Goal: Information Seeking & Learning: Learn about a topic

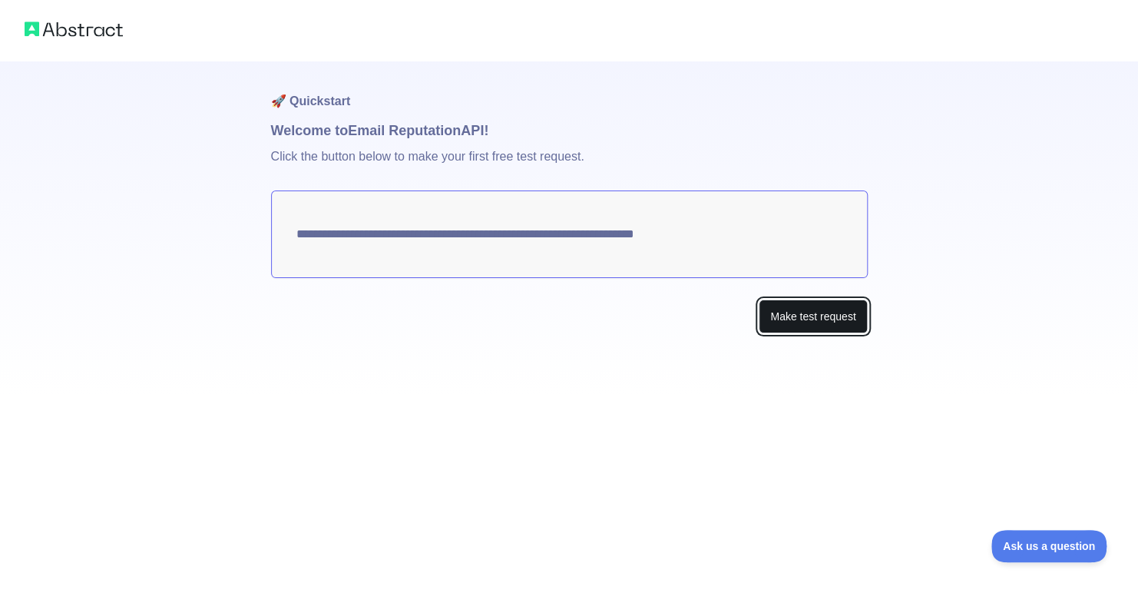
click at [785, 314] on button "Make test request" at bounding box center [812, 316] width 108 height 35
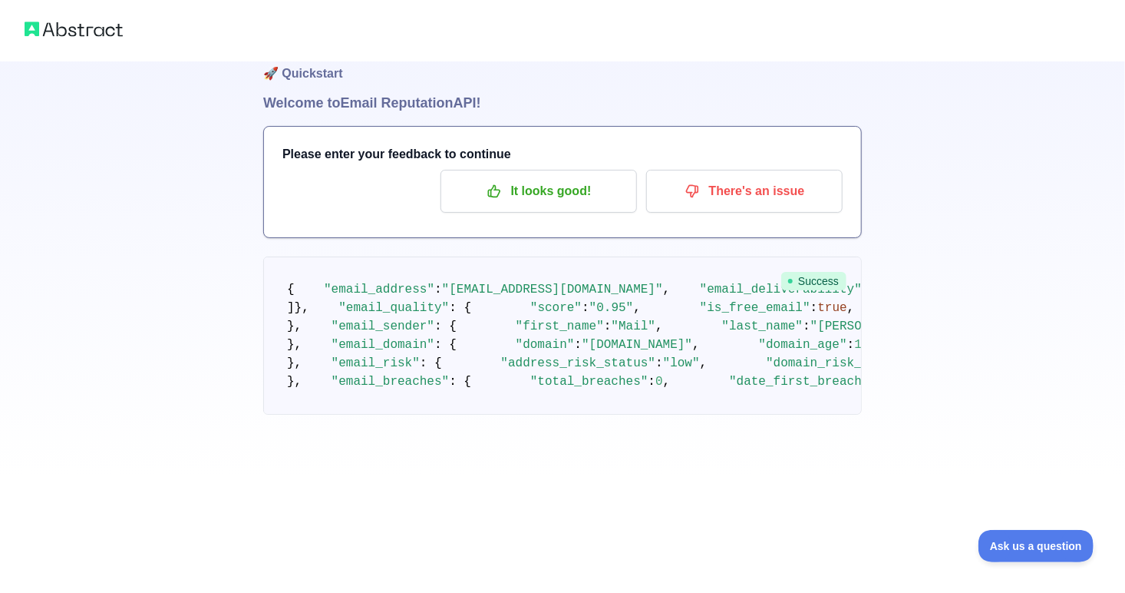
scroll to position [45, 0]
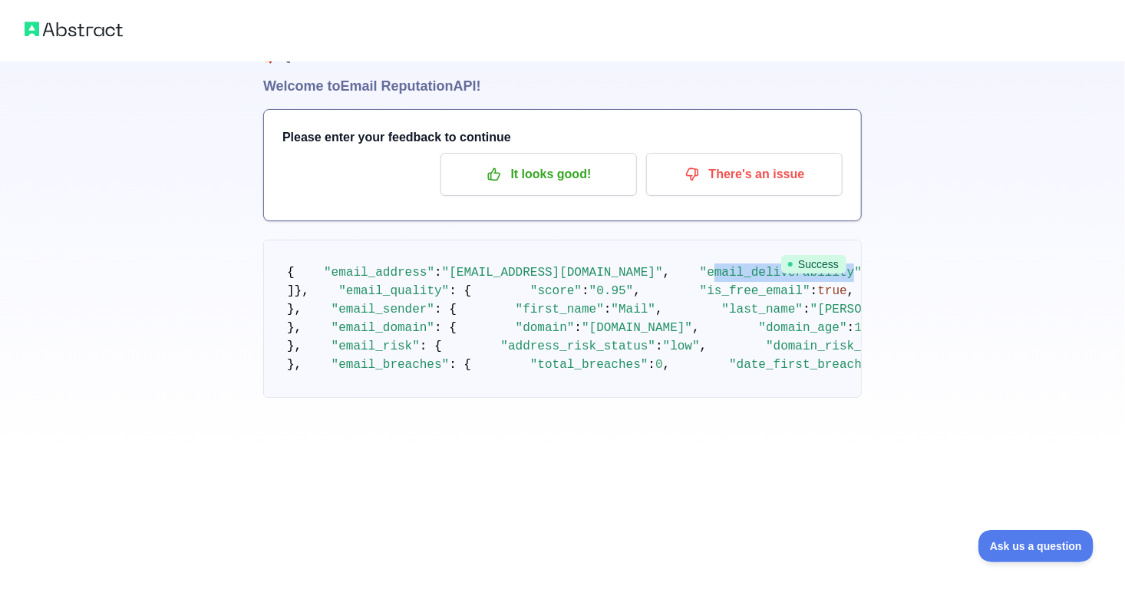
drag, startPoint x: 324, startPoint y: 312, endPoint x: 457, endPoint y: 309, distance: 132.8
click at [700, 279] on span ""email_deliverability"" at bounding box center [781, 273] width 162 height 14
copy span "mail_deliverability"
drag, startPoint x: 323, startPoint y: 312, endPoint x: 454, endPoint y: 310, distance: 131.3
click at [700, 279] on span ""email_deliverability"" at bounding box center [781, 273] width 162 height 14
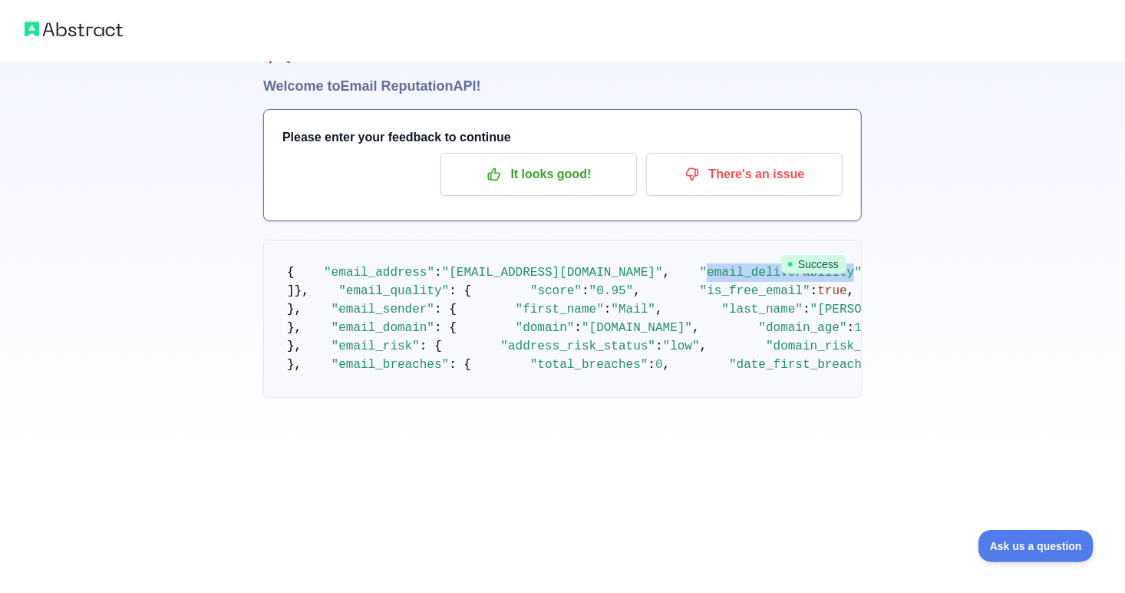
copy span "email_deliverability"
click at [943, 279] on span ""status"" at bounding box center [972, 273] width 59 height 14
copy span "status"
click at [538, 391] on pre "{ "email_address" : "[EMAIL_ADDRESS][DOMAIN_NAME]" , "email_deliverability" : {…" at bounding box center [562, 318] width 599 height 158
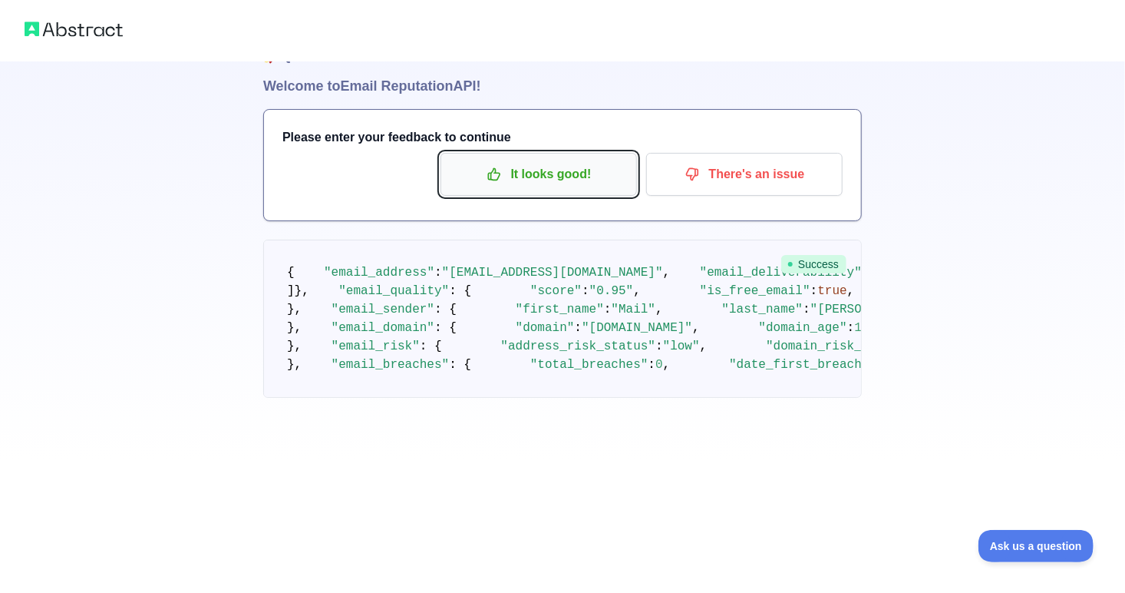
click at [544, 172] on p "It looks good!" at bounding box center [538, 174] width 173 height 26
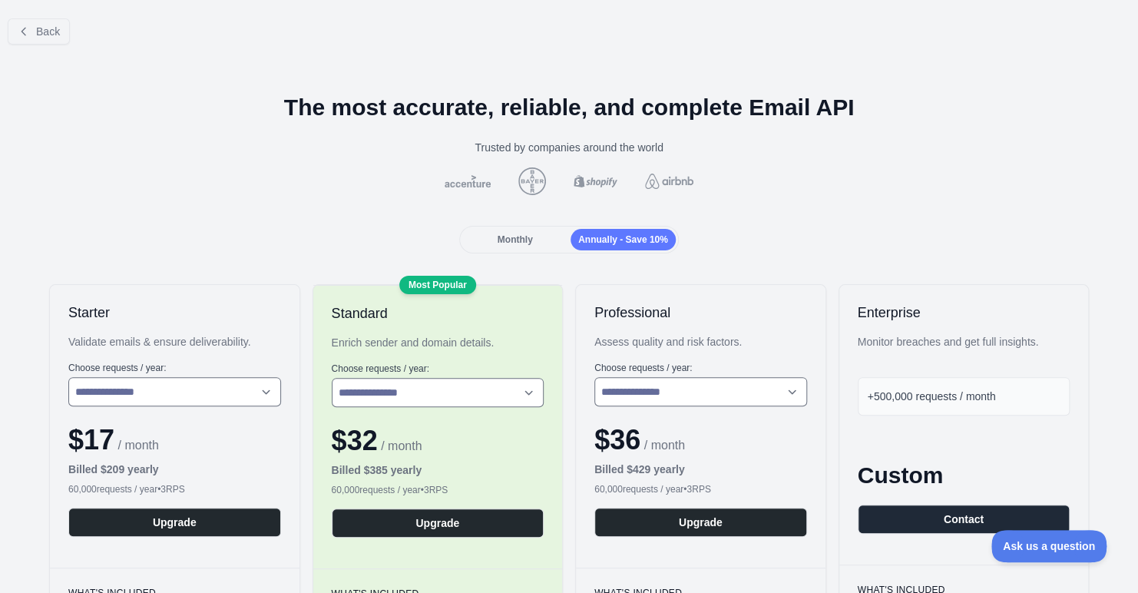
click at [523, 243] on span "Monthly" at bounding box center [514, 239] width 35 height 11
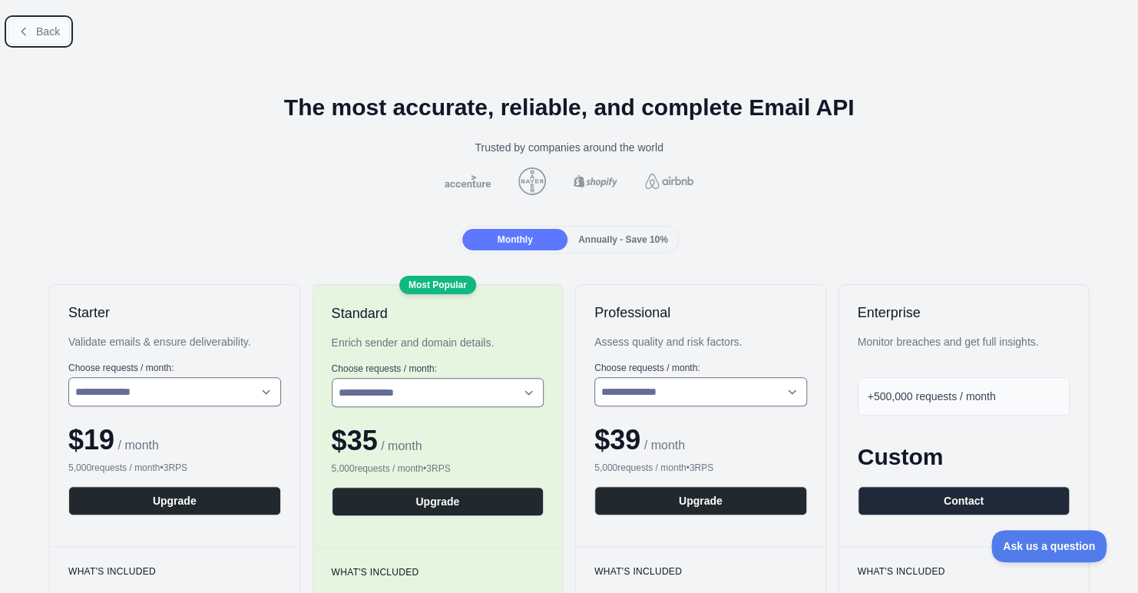
click at [41, 31] on span "Back" at bounding box center [48, 31] width 24 height 12
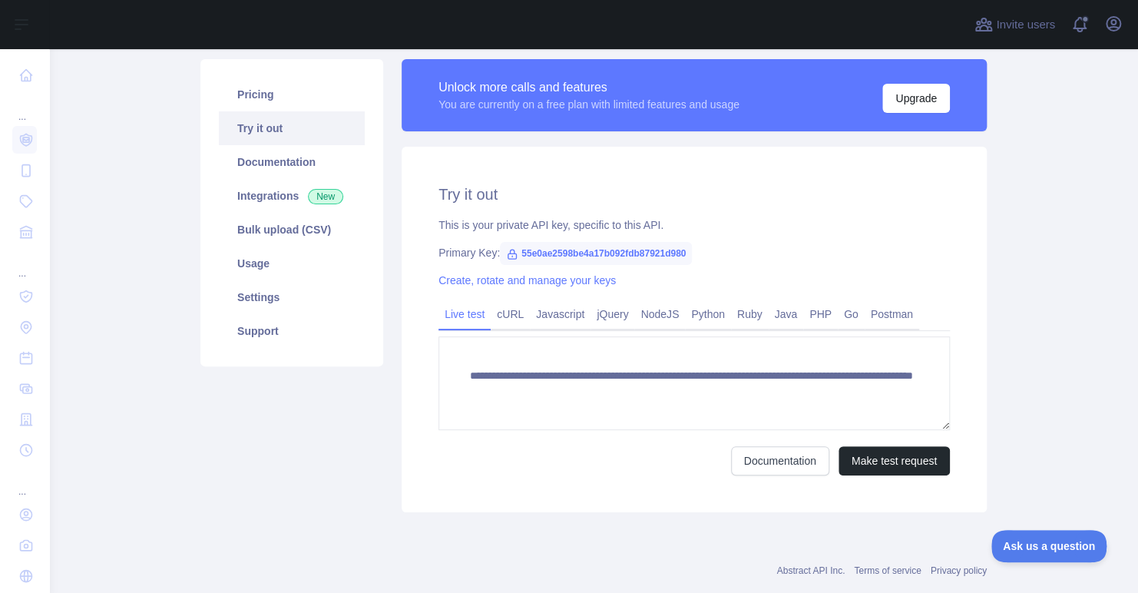
scroll to position [107, 0]
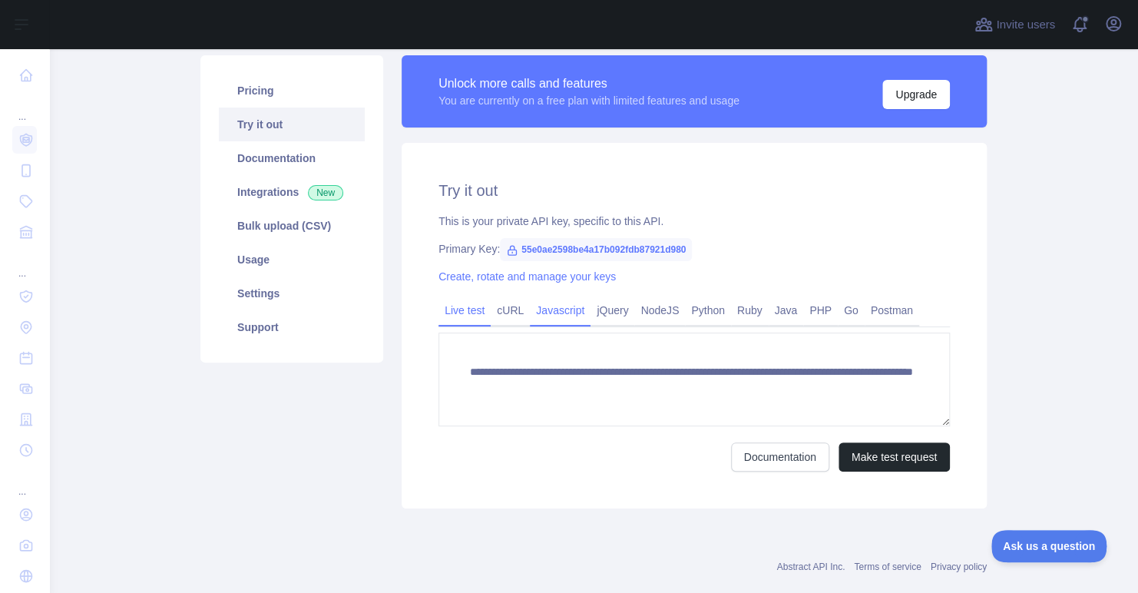
click at [560, 319] on link "Javascript" at bounding box center [560, 310] width 61 height 25
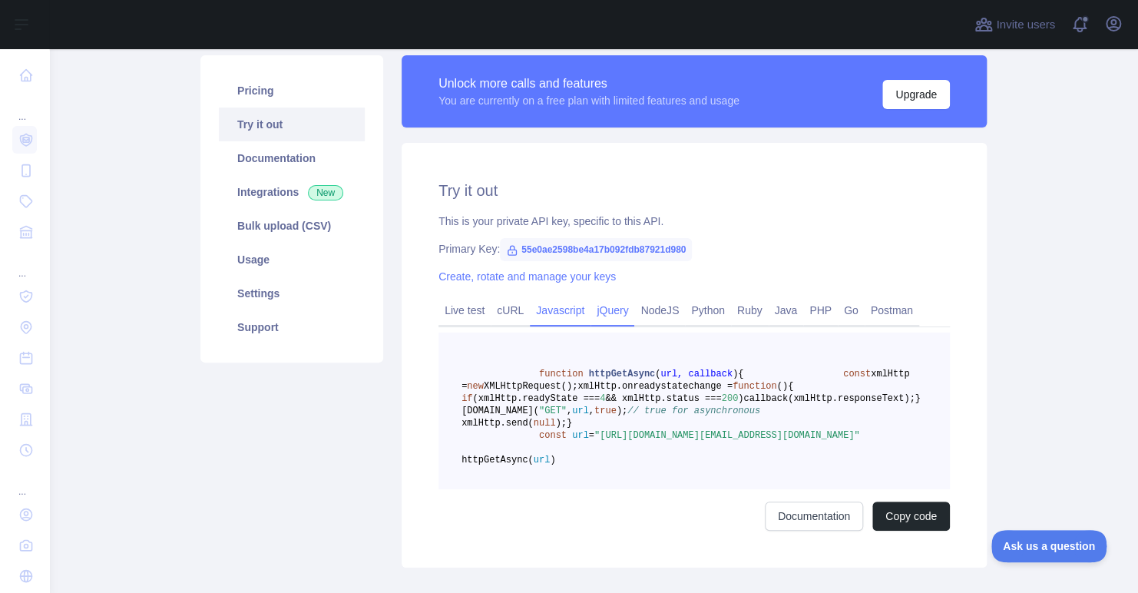
click at [592, 321] on link "jQuery" at bounding box center [612, 310] width 44 height 25
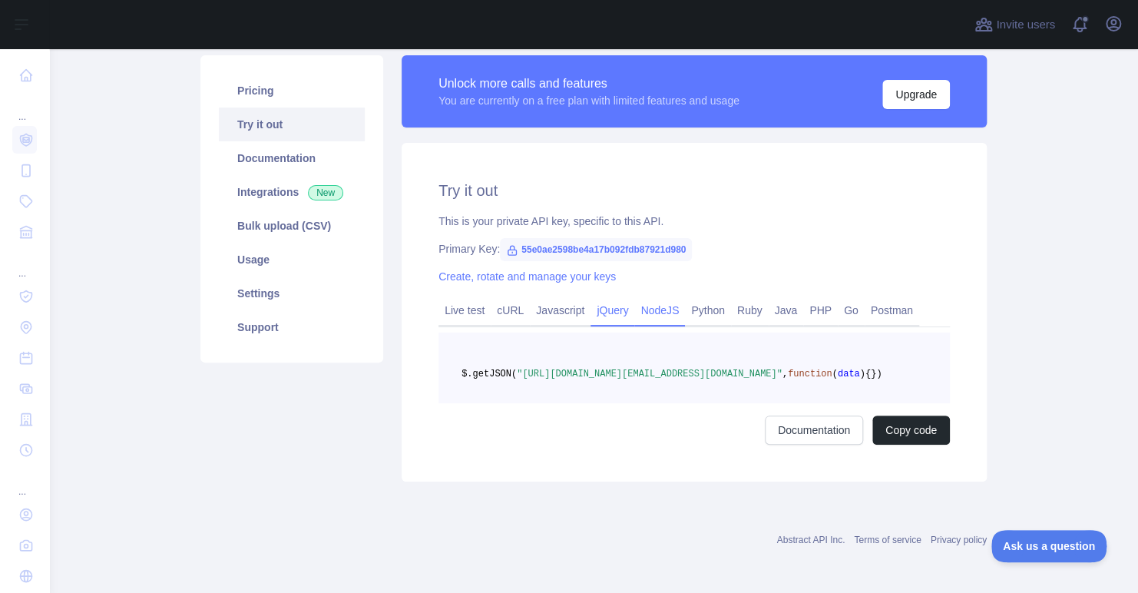
click at [647, 310] on link "NodeJS" at bounding box center [659, 310] width 51 height 25
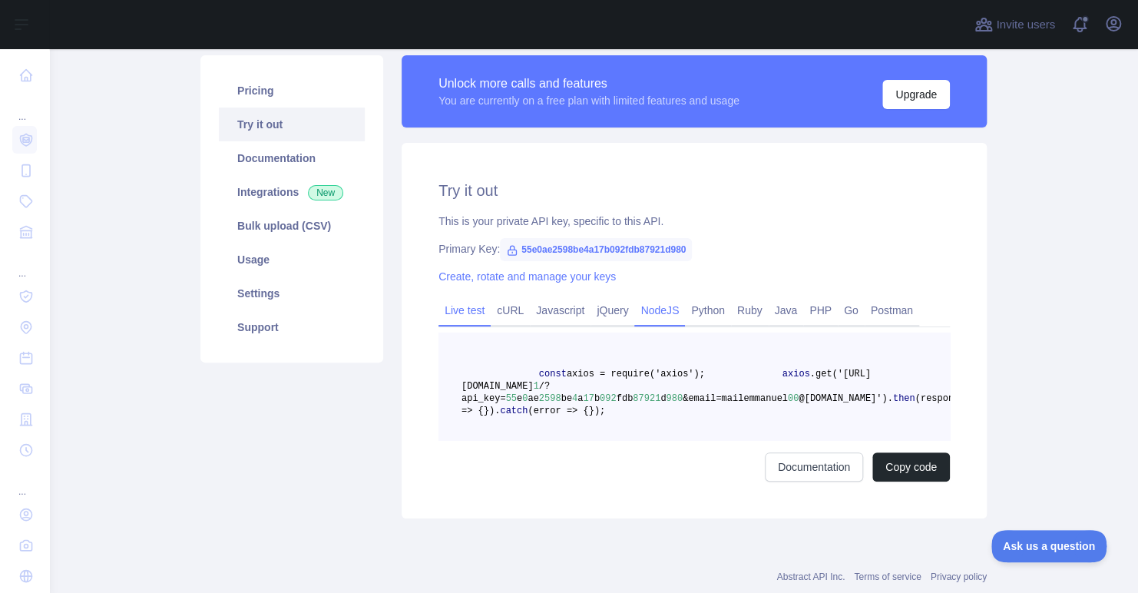
click at [467, 319] on link "Live test" at bounding box center [464, 310] width 52 height 25
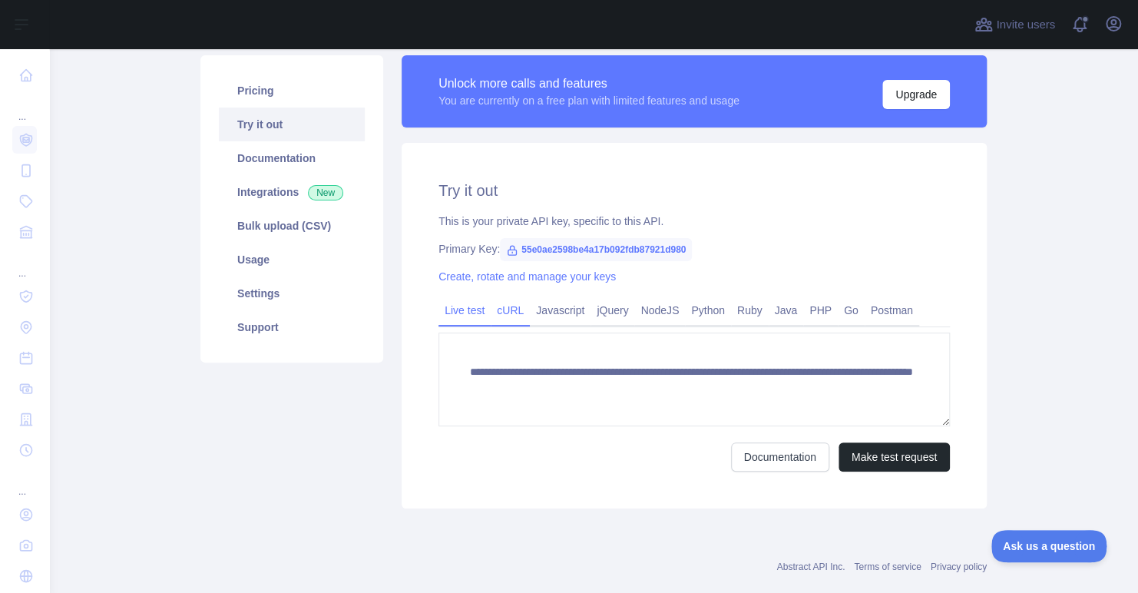
click at [503, 316] on link "cURL" at bounding box center [509, 310] width 39 height 25
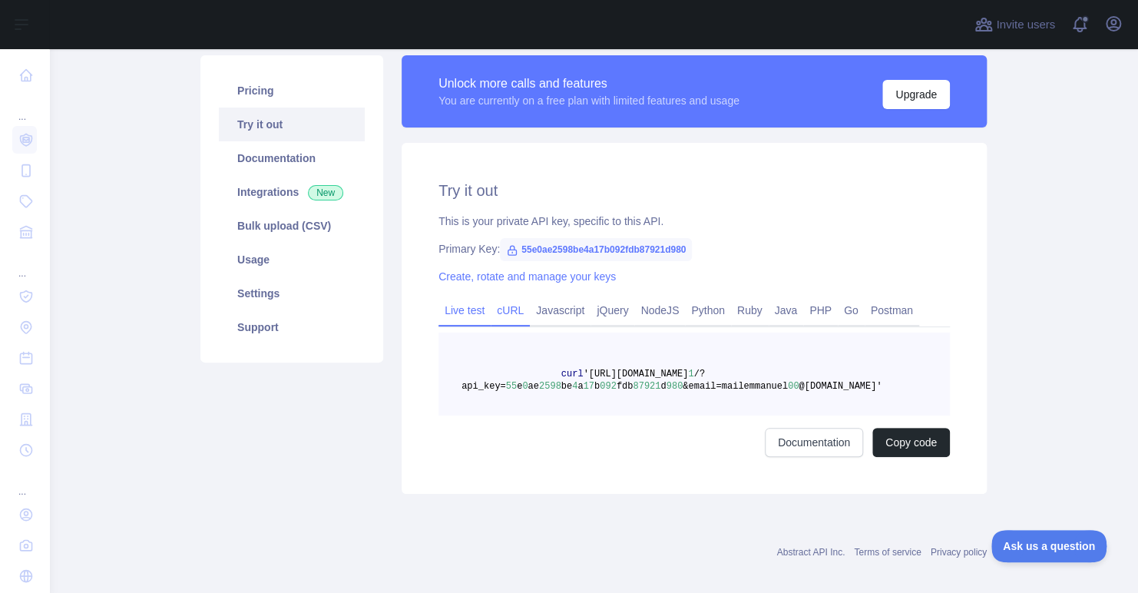
click at [438, 314] on link "Live test" at bounding box center [464, 310] width 52 height 25
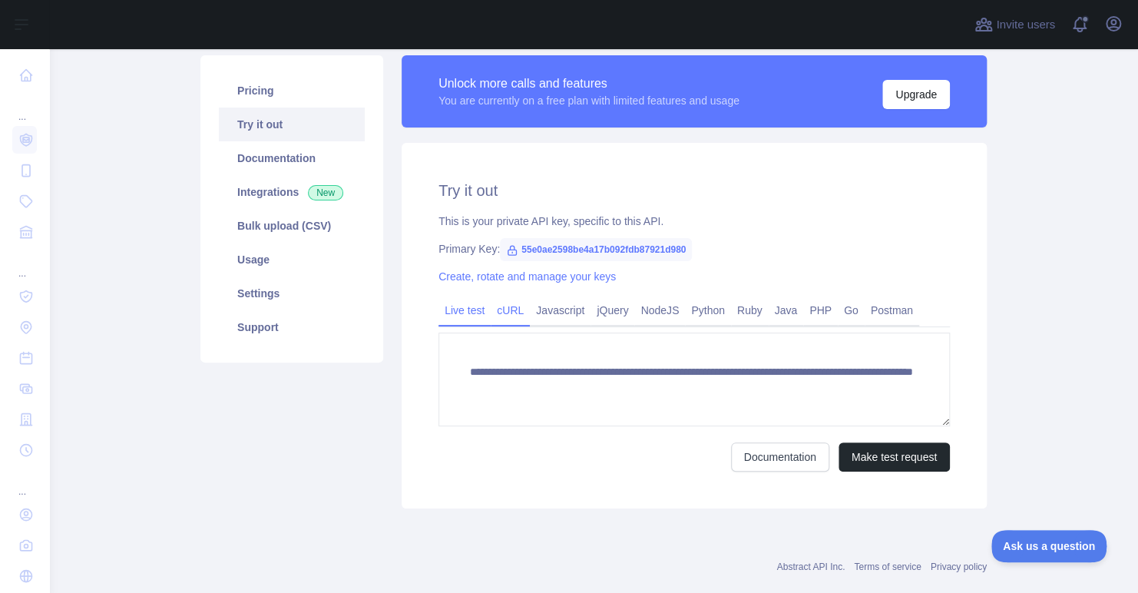
click at [496, 317] on link "cURL" at bounding box center [509, 310] width 39 height 25
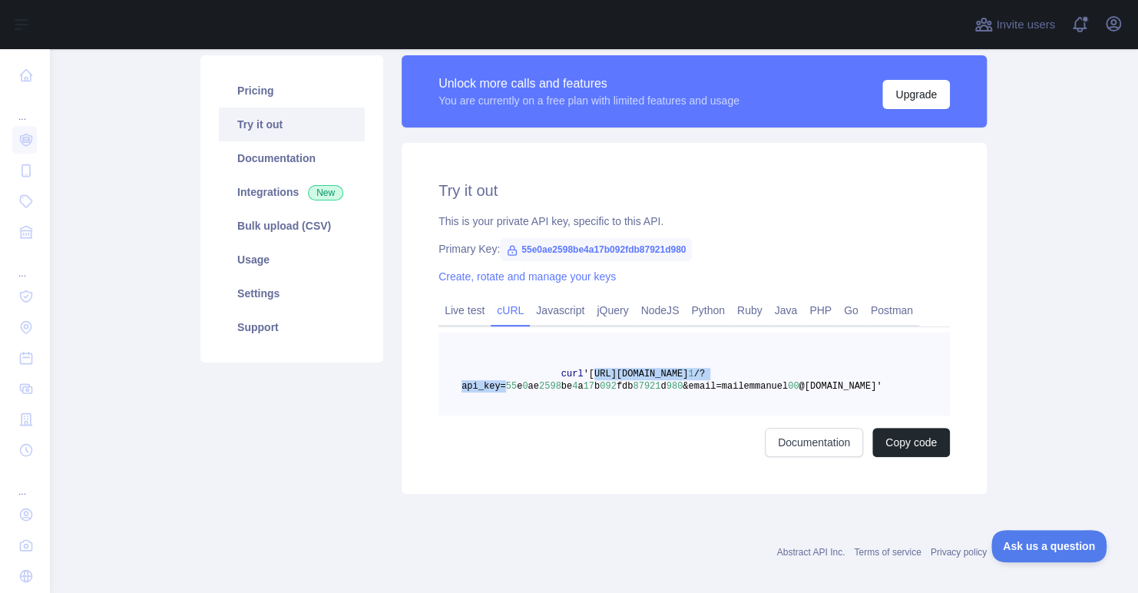
drag, startPoint x: 578, startPoint y: 374, endPoint x: 496, endPoint y: 395, distance: 84.7
click at [496, 395] on pre "curl '[URL][DOMAIN_NAME] 1 /?api_key= 55 e 0 ae 2598 be 4 a 17 b 092 fdb 87921 …" at bounding box center [693, 373] width 511 height 83
copy span "[URL][DOMAIN_NAME] 1 /?api_key="
click at [626, 404] on pre "curl '[URL][DOMAIN_NAME] 1 /?api_key= 55 e 0 ae 2598 be 4 a 17 b 092 fdb 87921 …" at bounding box center [693, 373] width 511 height 83
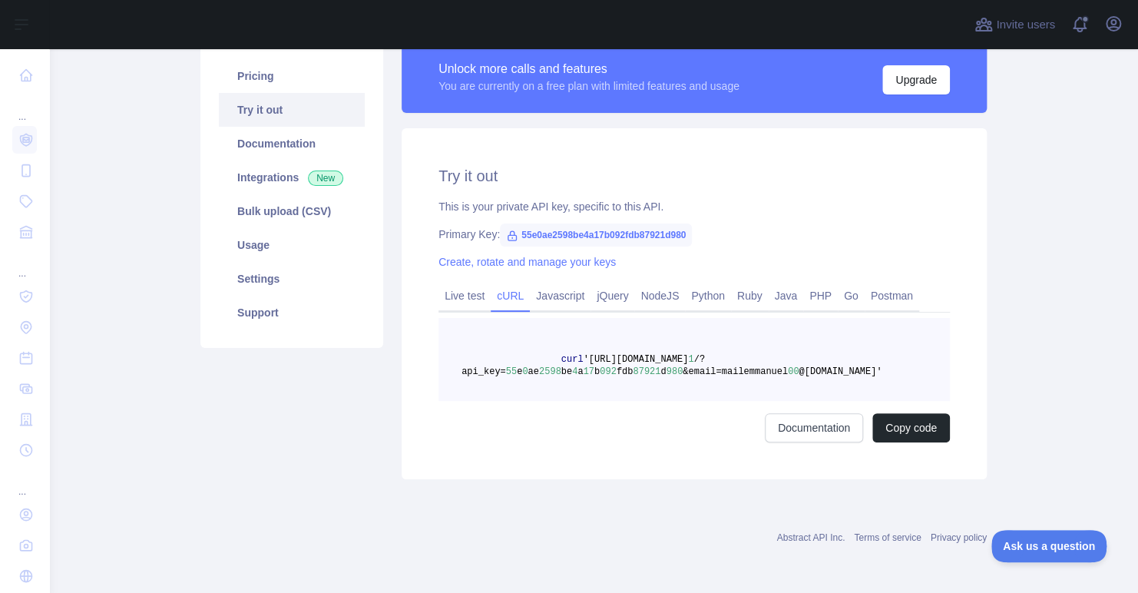
scroll to position [0, 0]
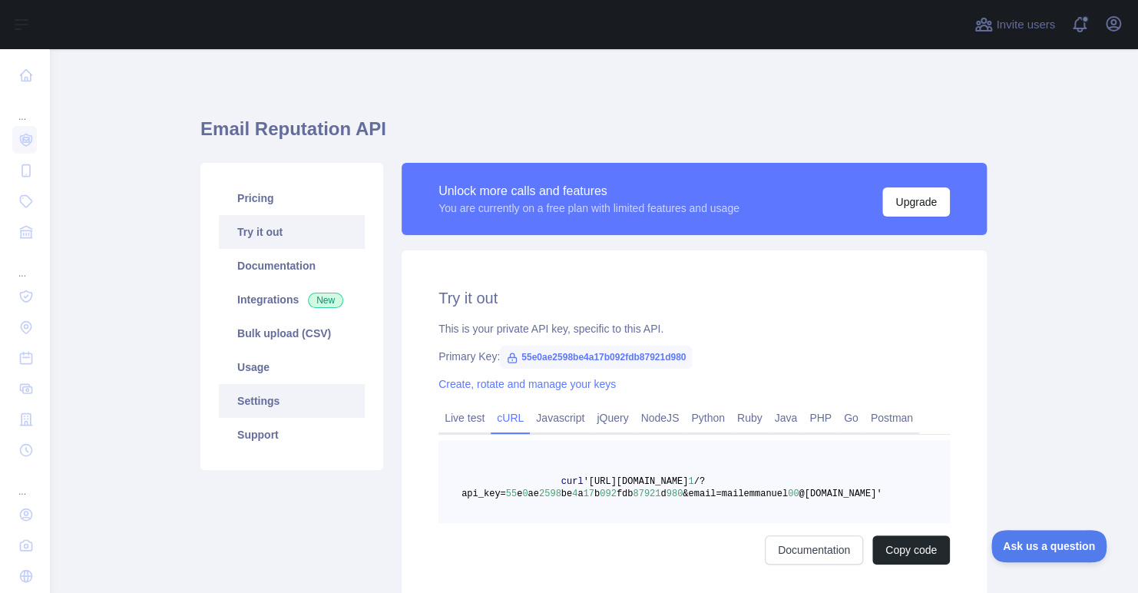
click at [284, 405] on link "Settings" at bounding box center [292, 401] width 146 height 34
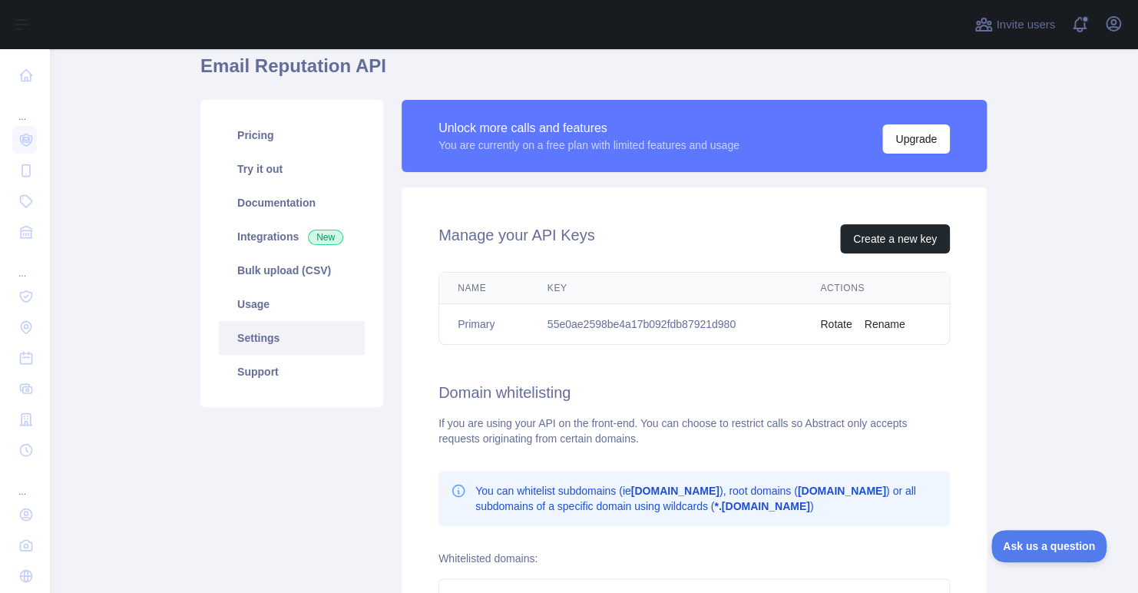
scroll to position [64, 0]
click at [646, 329] on td "55e0ae2598be4a17b092fdb87921d980" at bounding box center [665, 323] width 273 height 41
copy td "55e0ae2598be4a17b092fdb87921d980"
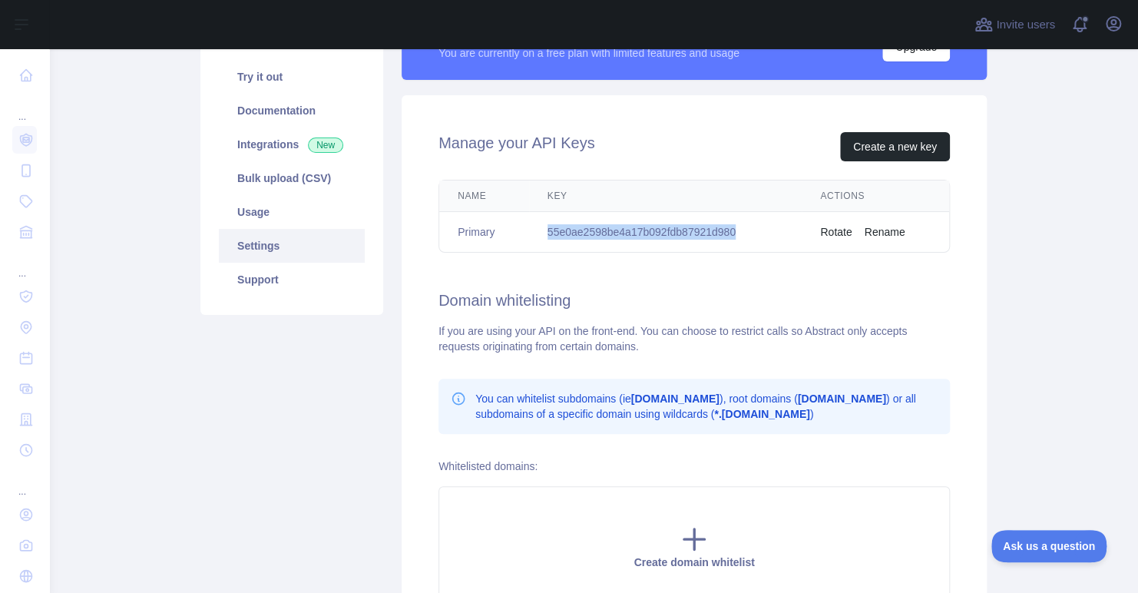
scroll to position [159, 0]
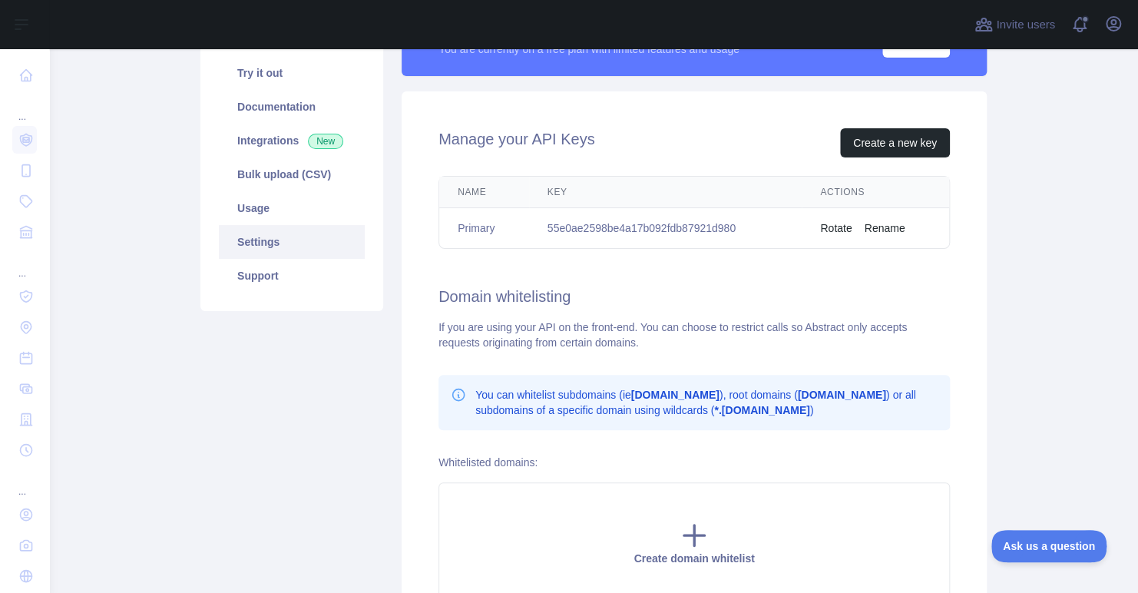
click at [626, 309] on div "Manage your API Keys Create a new key Name Key Actions Primary 55e0ae2598be4a17…" at bounding box center [693, 365] width 585 height 549
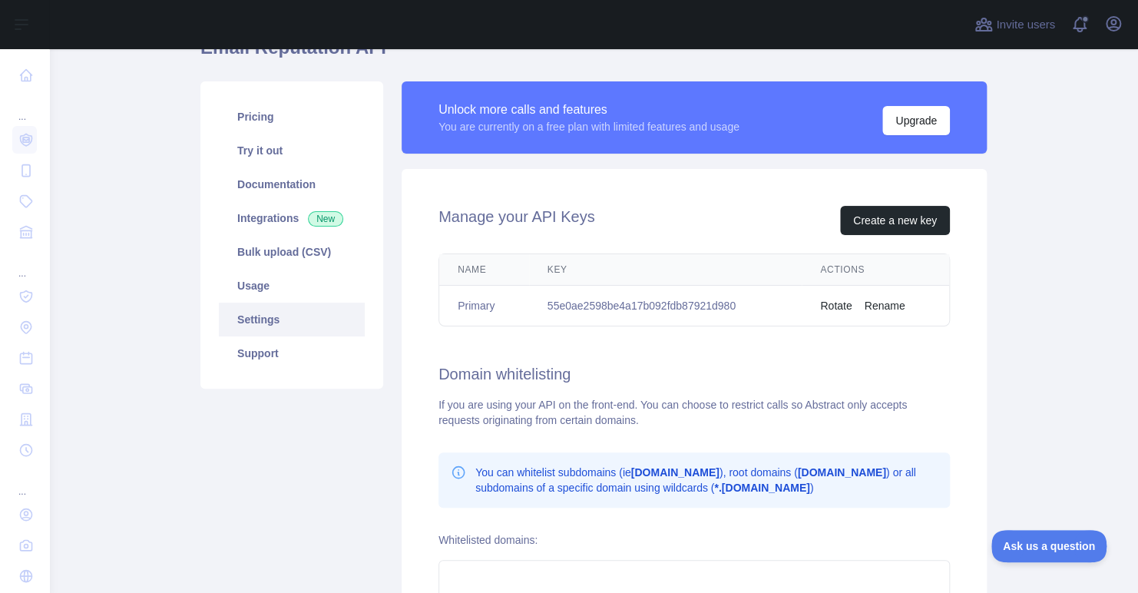
scroll to position [0, 0]
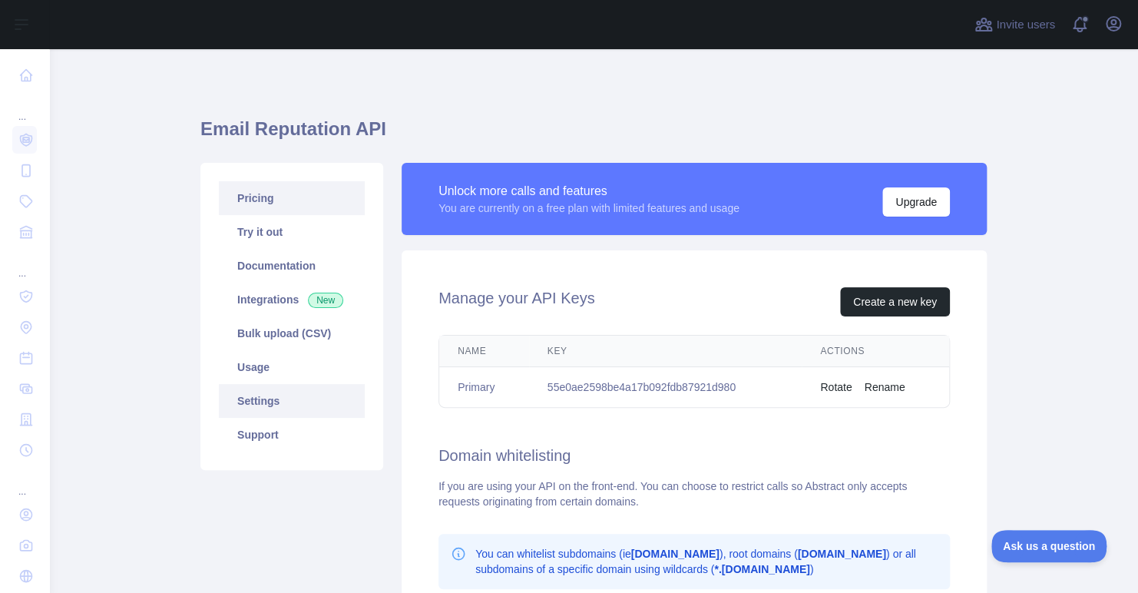
click at [272, 207] on link "Pricing" at bounding box center [292, 198] width 146 height 34
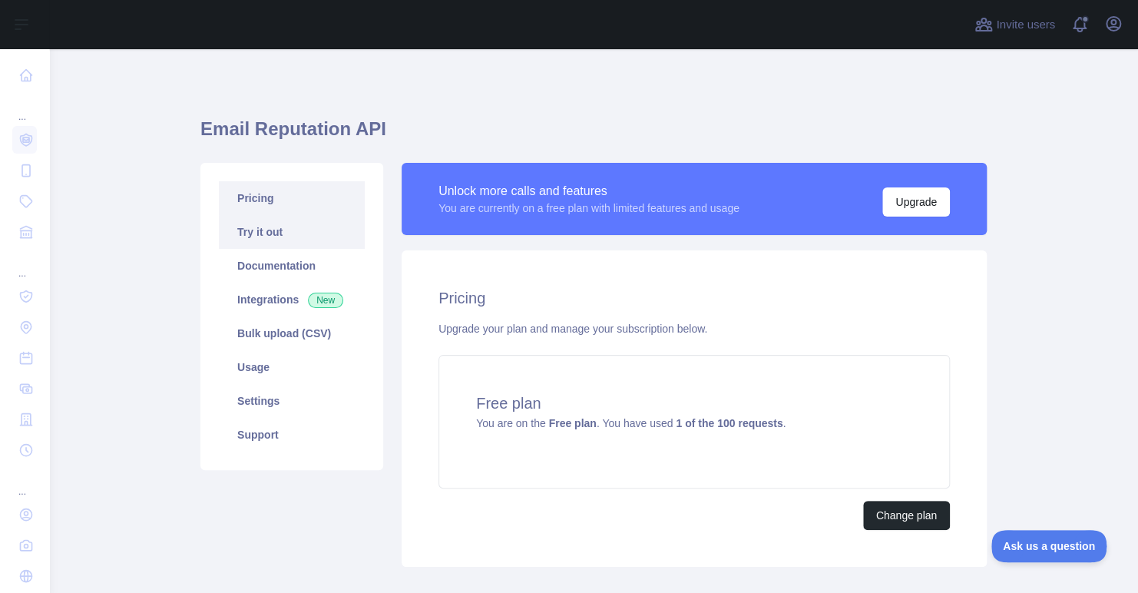
click at [286, 239] on link "Try it out" at bounding box center [292, 232] width 146 height 34
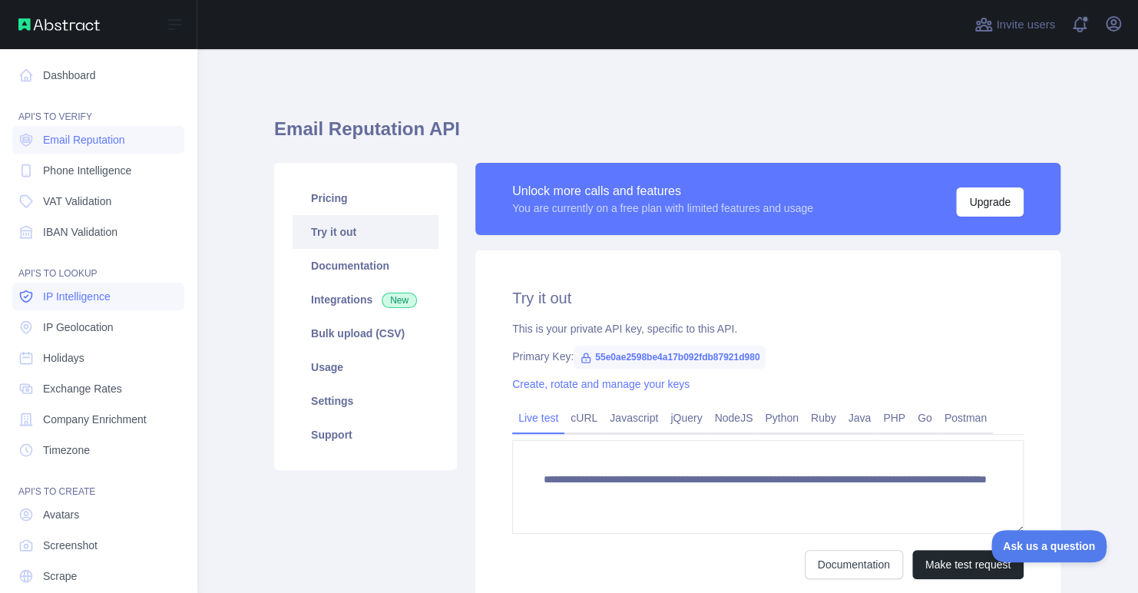
click at [104, 292] on span "IP Intelligence" at bounding box center [77, 296] width 68 height 15
